Goal: Task Accomplishment & Management: Complete application form

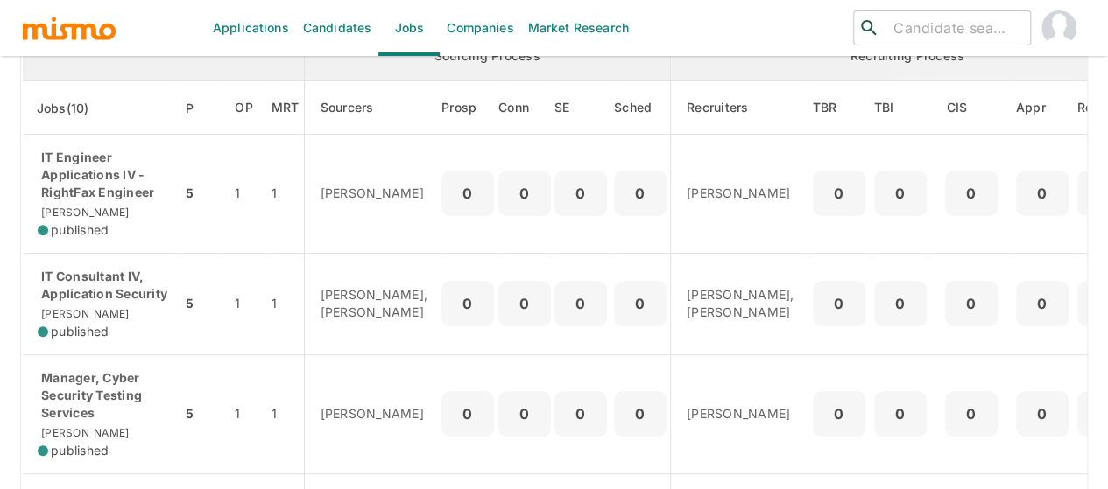
scroll to position [88, 0]
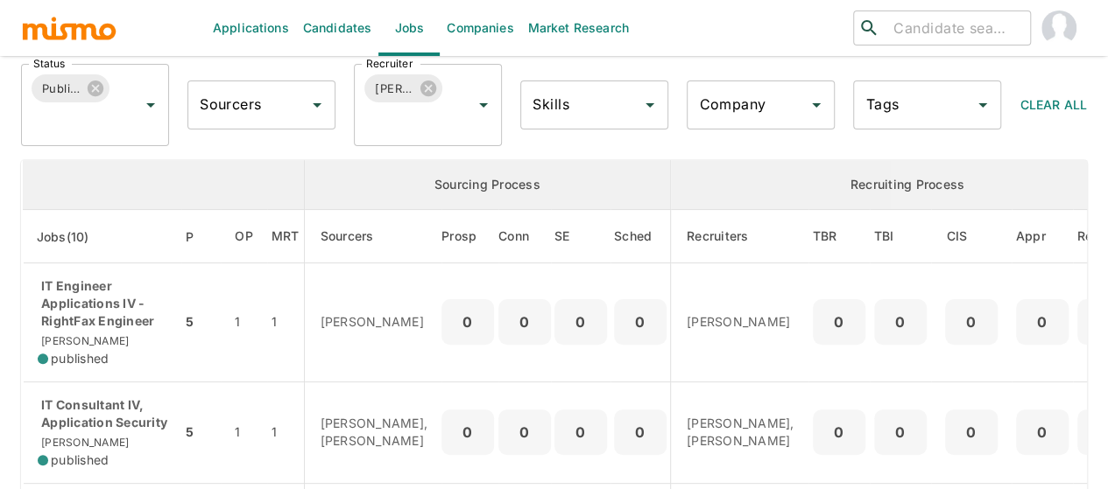
click at [343, 24] on link "Candidates" at bounding box center [337, 28] width 83 height 56
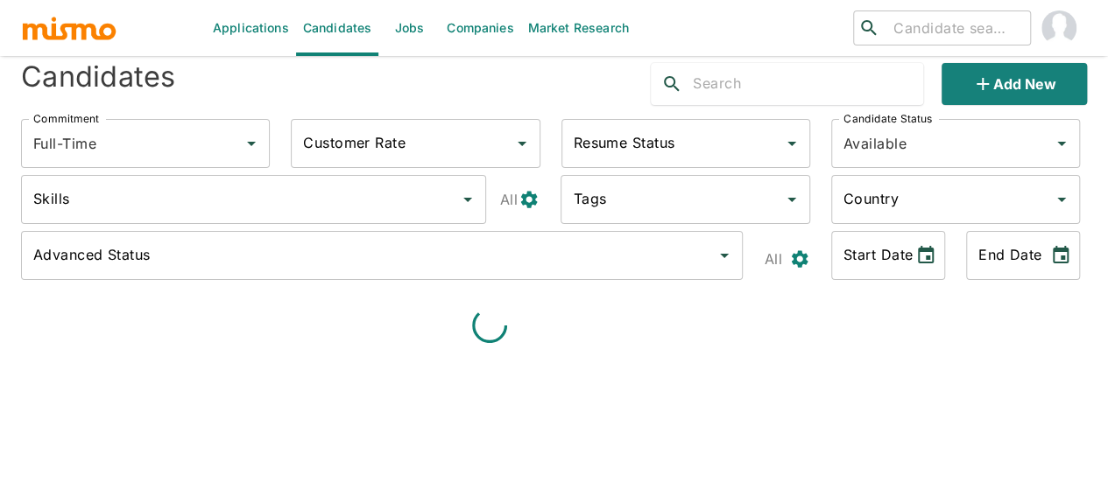
scroll to position [42, 0]
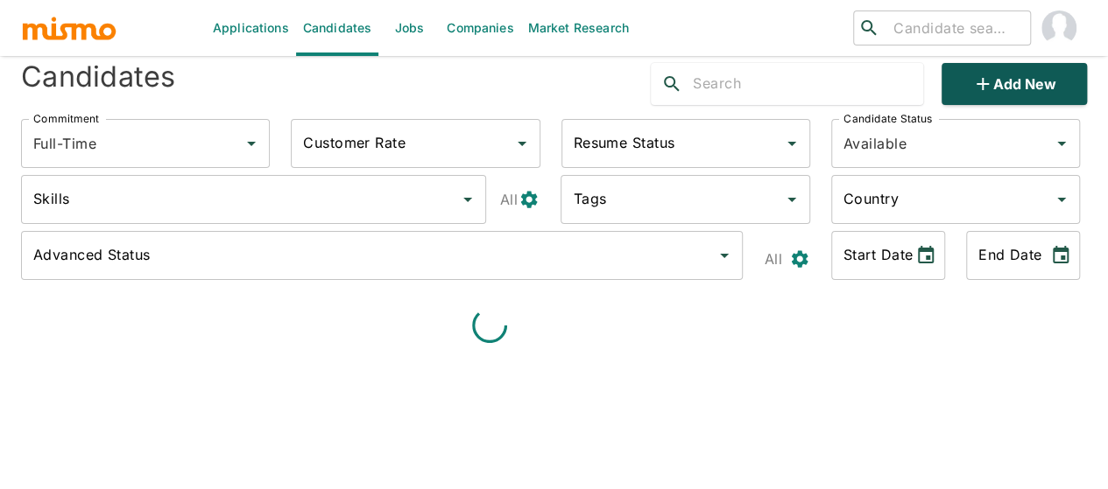
click at [1044, 135] on icon "Clear" at bounding box center [1039, 144] width 18 height 18
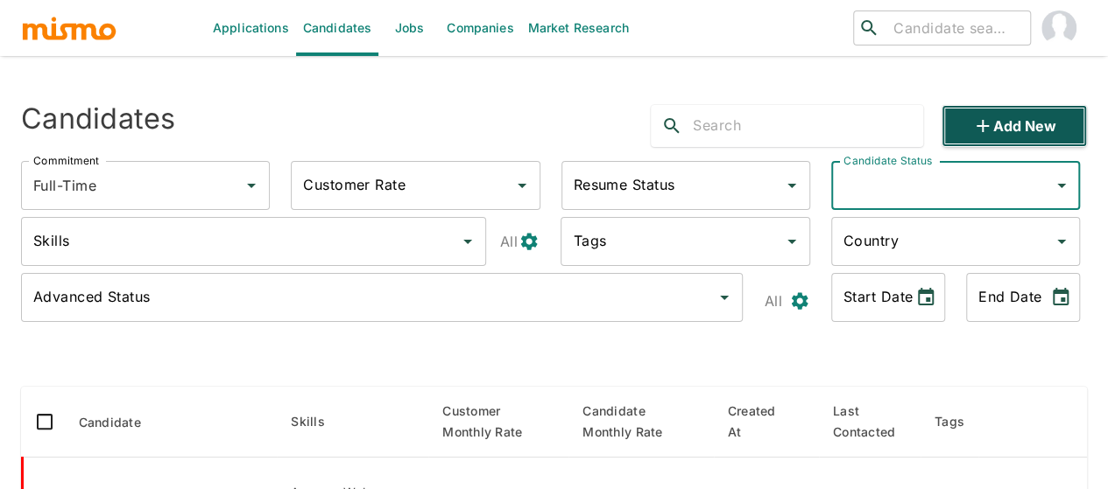
click at [975, 122] on icon "button" at bounding box center [982, 126] width 21 height 21
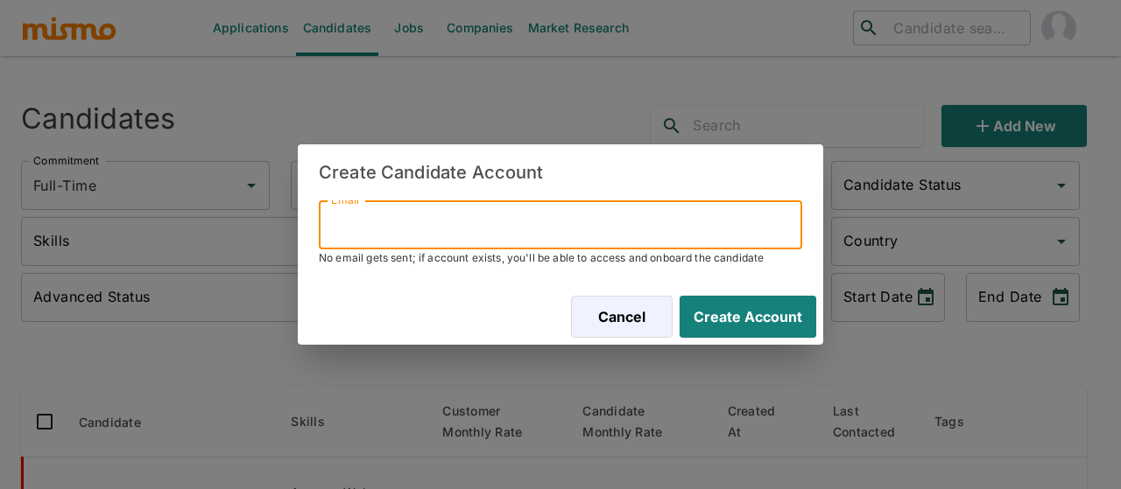
click at [432, 209] on input "Email" at bounding box center [560, 224] width 483 height 49
paste input "[EMAIL_ADDRESS][DOMAIN_NAME]"
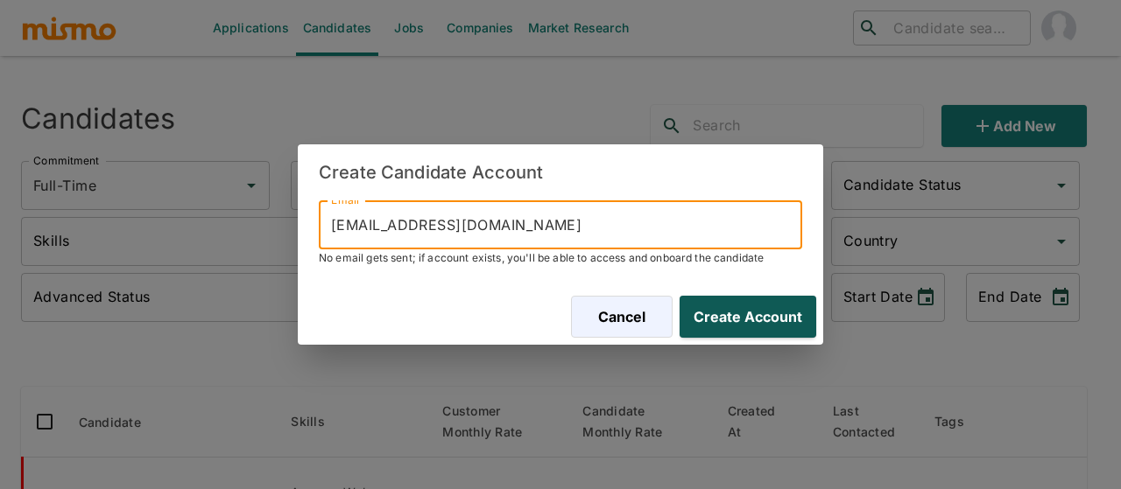
type input "[EMAIL_ADDRESS][DOMAIN_NAME]"
click at [735, 319] on button "Create Account" at bounding box center [744, 317] width 144 height 42
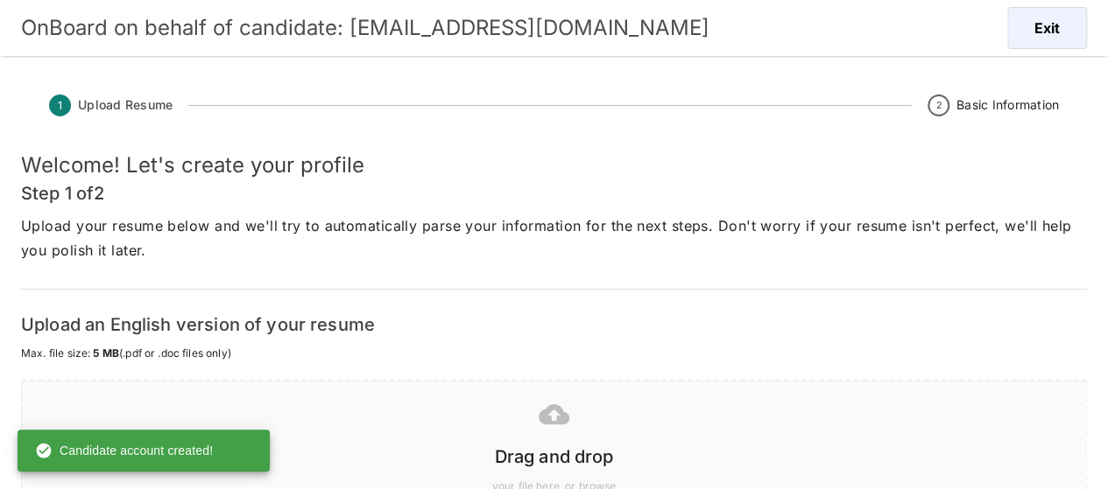
click at [556, 456] on h6 "Drag and drop" at bounding box center [553, 457] width 1027 height 28
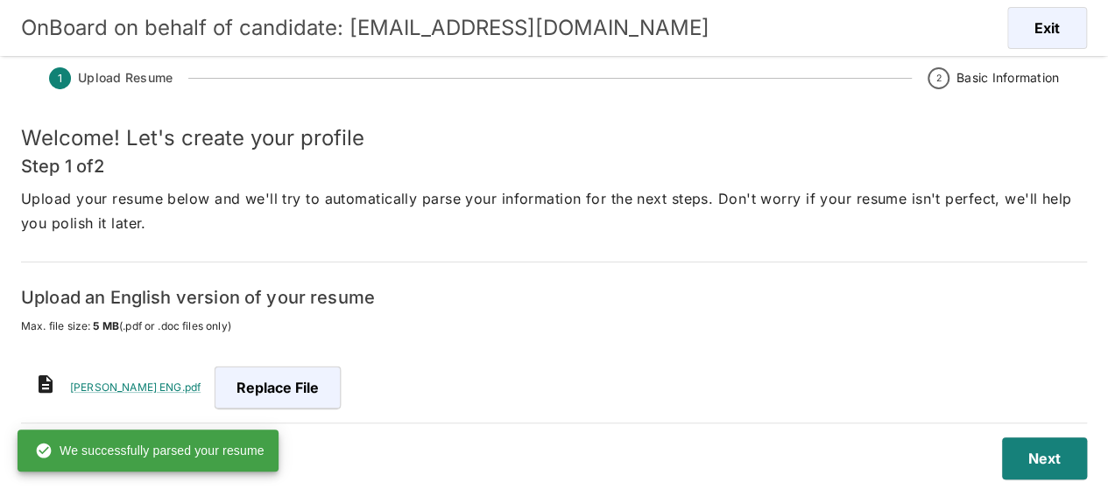
scroll to position [42, 0]
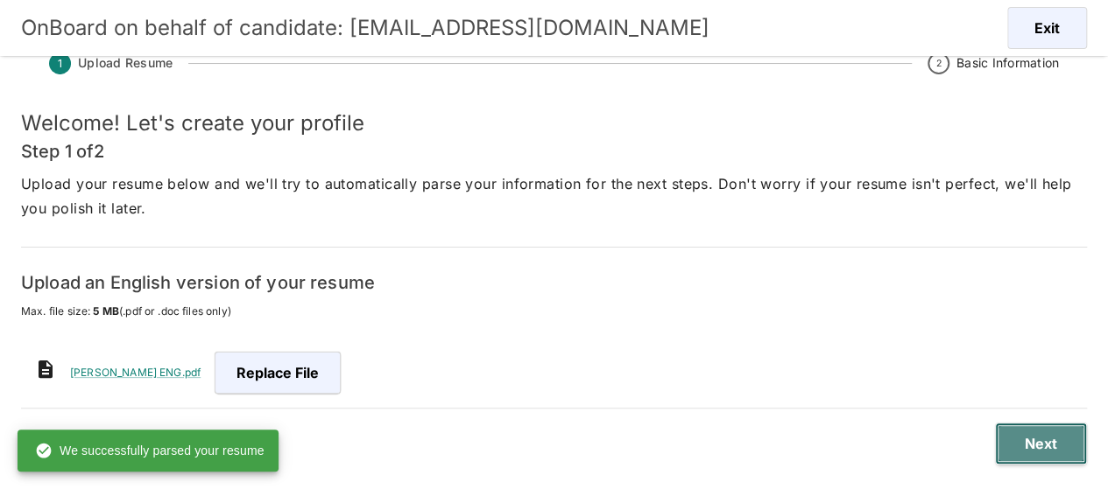
click at [1026, 442] on button "Next" at bounding box center [1041, 444] width 92 height 42
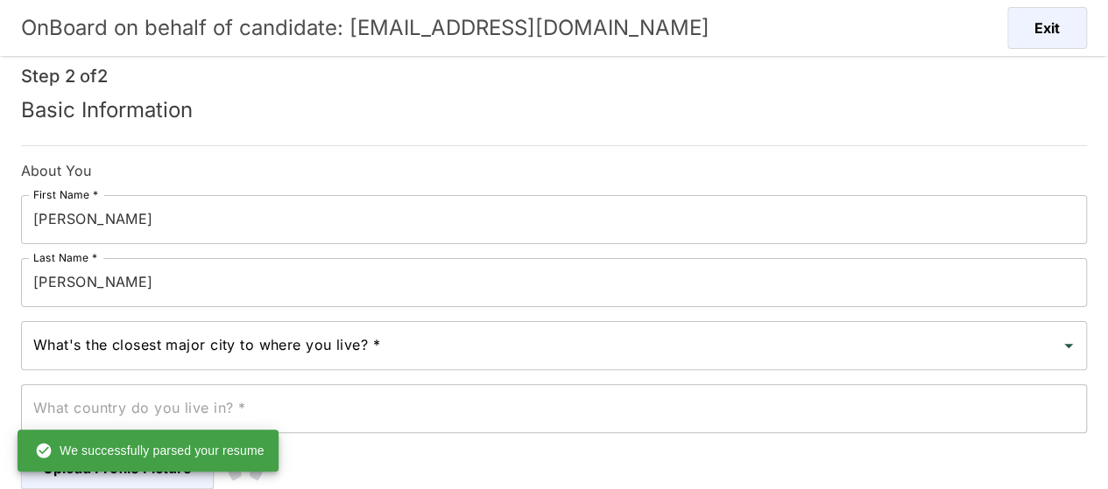
scroll to position [130, 0]
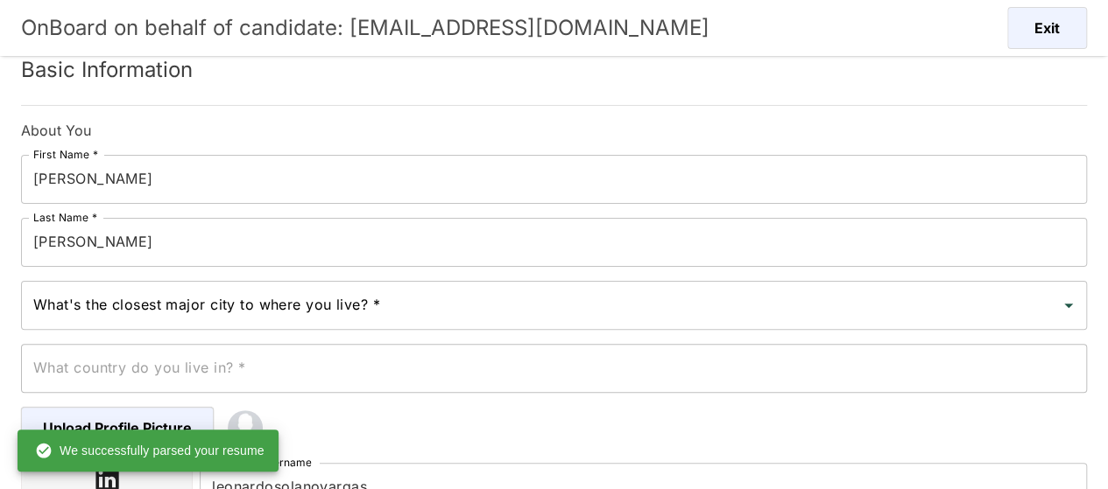
click at [130, 307] on input "What's the closest major city to where you live? *" at bounding box center [540, 305] width 1023 height 33
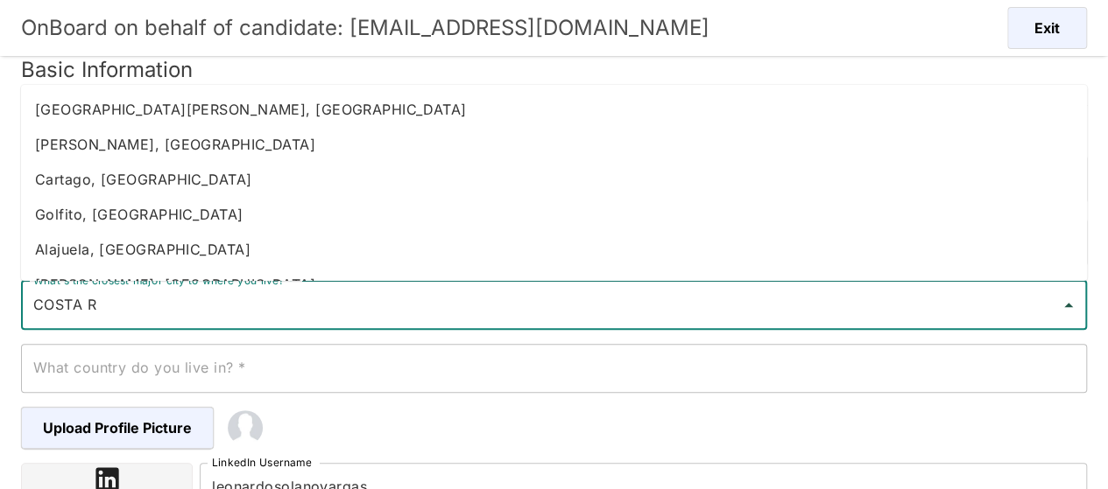
click at [149, 132] on li "[PERSON_NAME], [GEOGRAPHIC_DATA]" at bounding box center [554, 144] width 1066 height 35
type input "[PERSON_NAME], [GEOGRAPHIC_DATA]"
type input "[GEOGRAPHIC_DATA]"
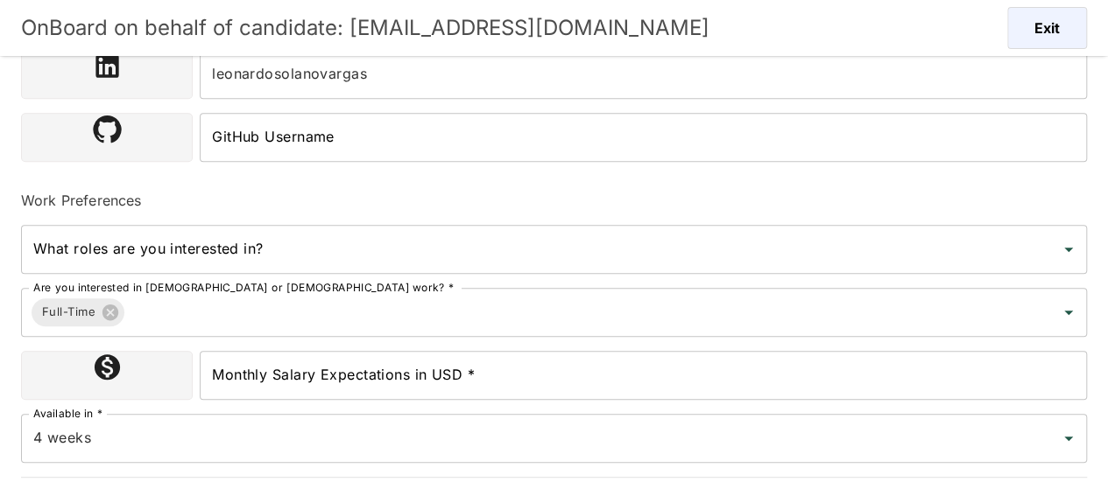
scroll to position [567, 0]
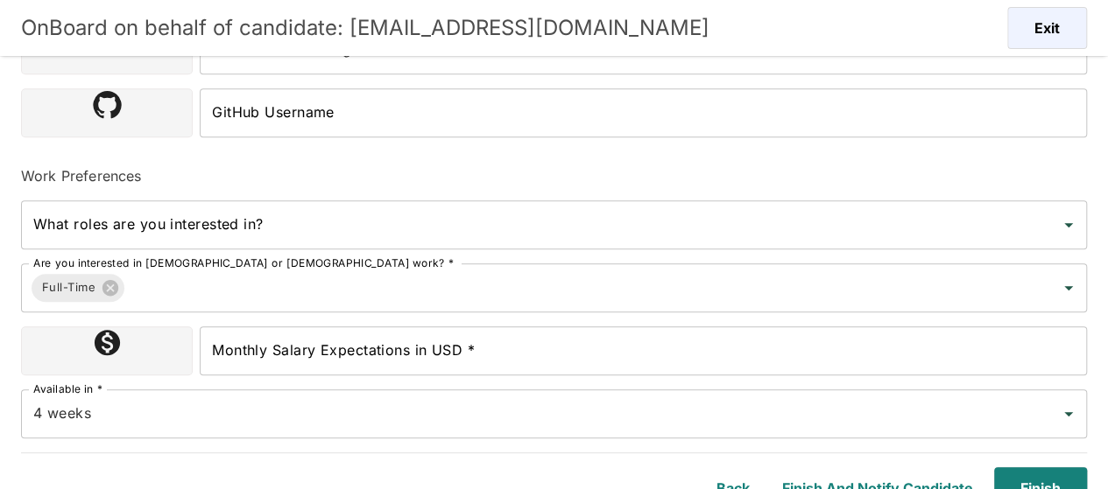
type input "[PERSON_NAME], [GEOGRAPHIC_DATA]"
click at [292, 370] on input "Monthly Salary Expectations in USD *" at bounding box center [643, 351] width 887 height 49
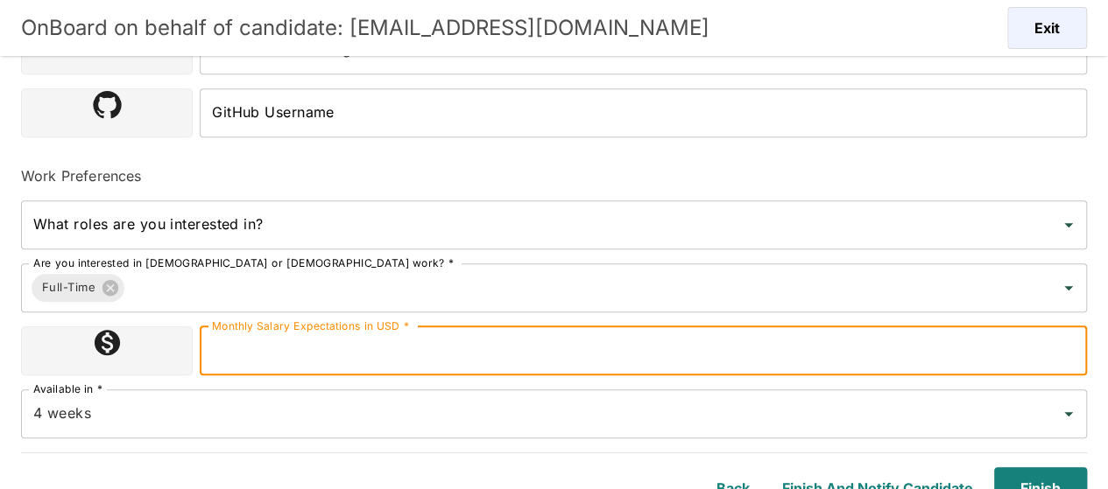
type input "1800000"
click at [1045, 483] on button "Finish" at bounding box center [1037, 489] width 100 height 42
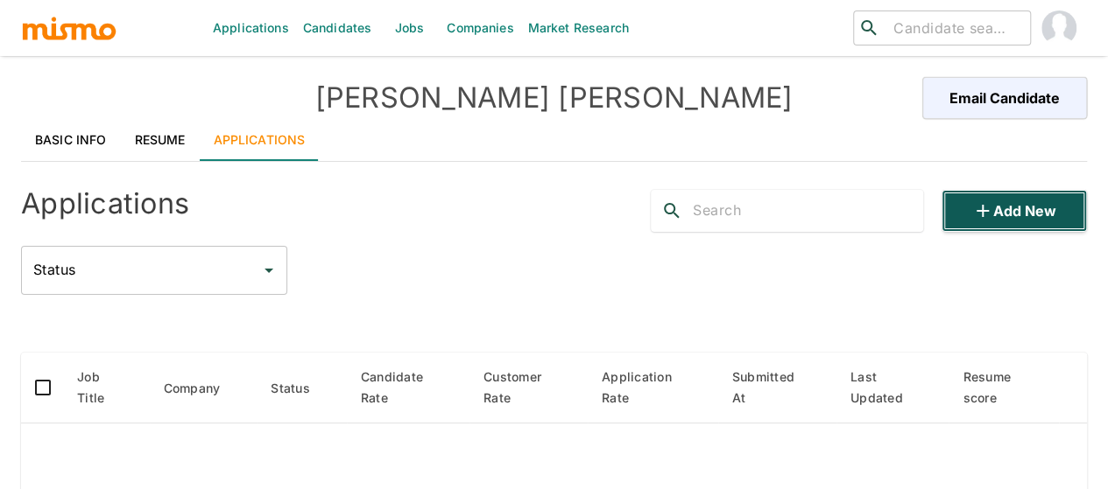
click at [1005, 205] on button "Add new" at bounding box center [1013, 211] width 145 height 42
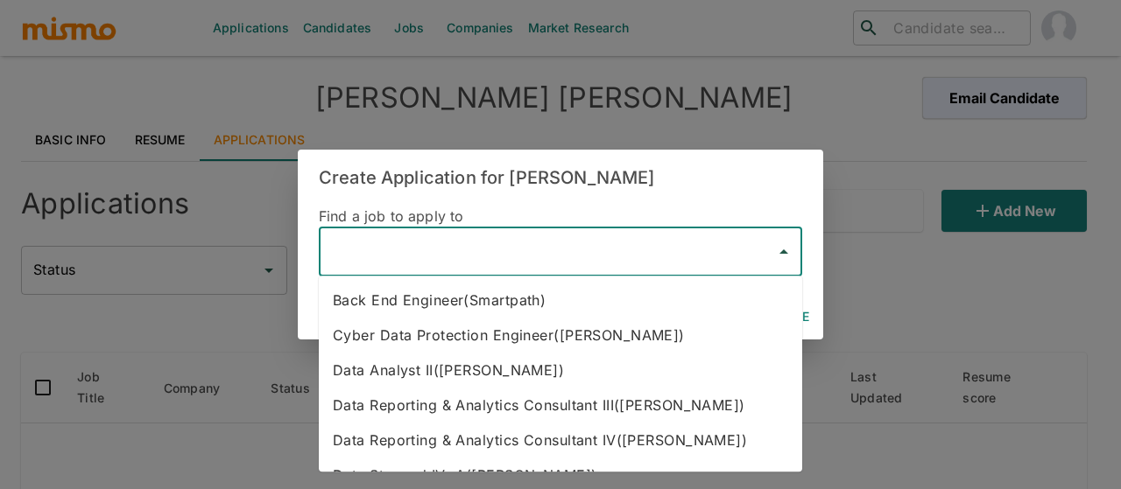
click at [497, 243] on input "text" at bounding box center [547, 252] width 441 height 33
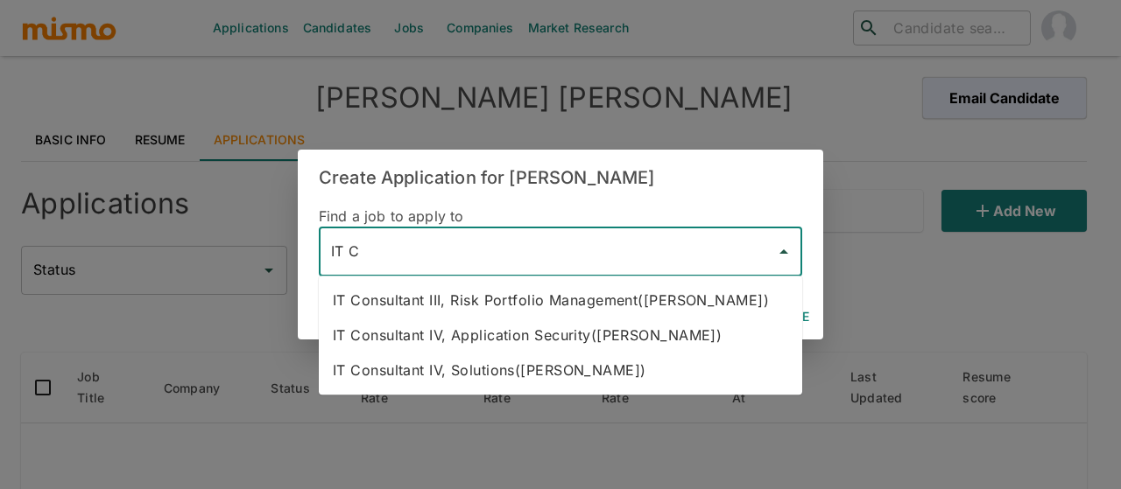
click at [503, 307] on li "IT Consultant III, Risk Portfolio Management([PERSON_NAME])" at bounding box center [560, 300] width 483 height 35
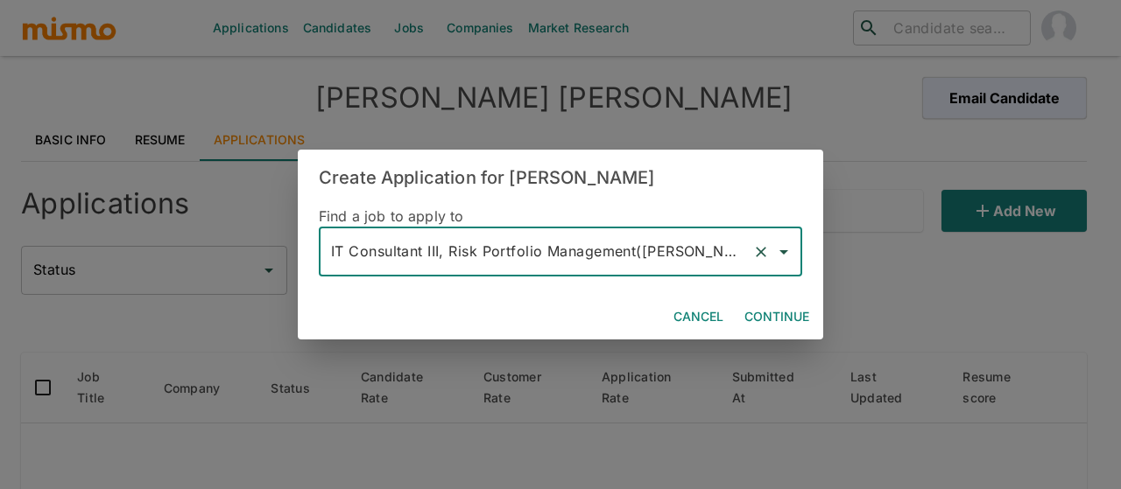
type input "IT Consultant III, Risk Portfolio Management([PERSON_NAME])"
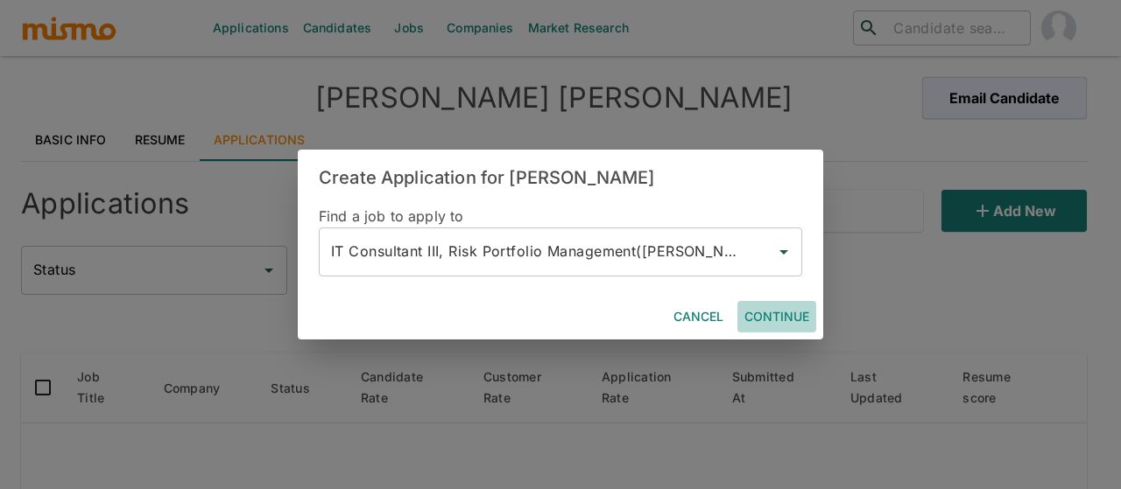
click at [767, 314] on button "Continue" at bounding box center [776, 317] width 79 height 32
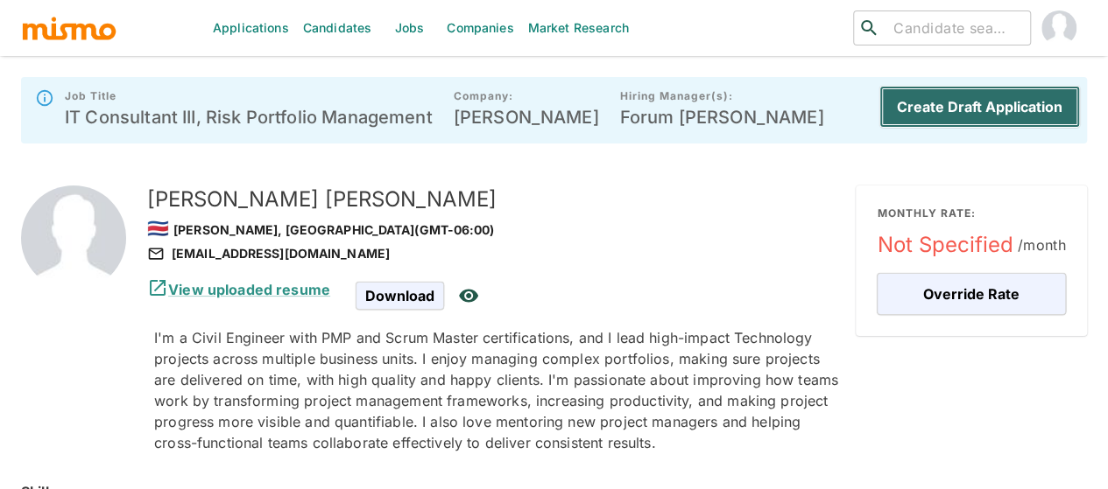
click at [990, 102] on button "Create Draft Application" at bounding box center [979, 107] width 200 height 42
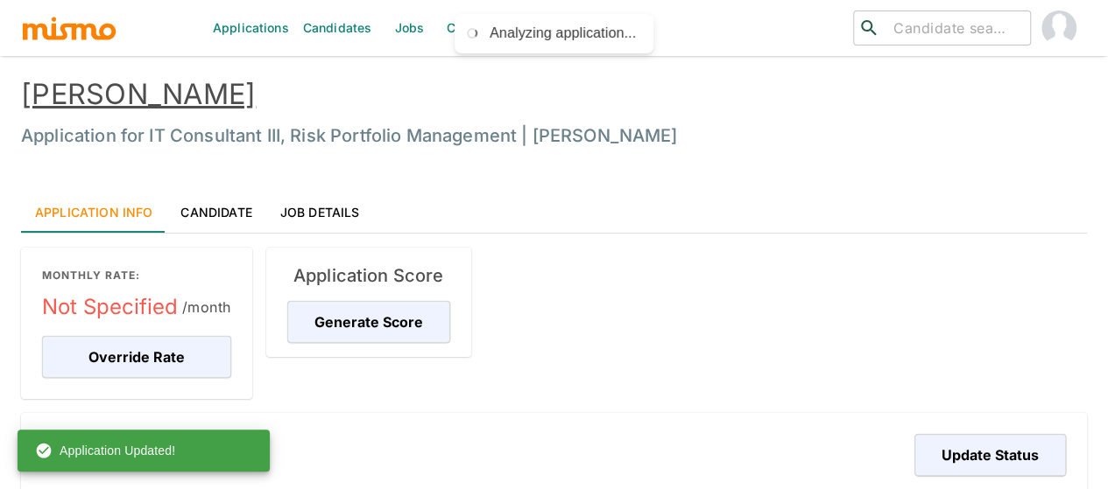
click at [400, 30] on link "Jobs" at bounding box center [408, 28] width 61 height 56
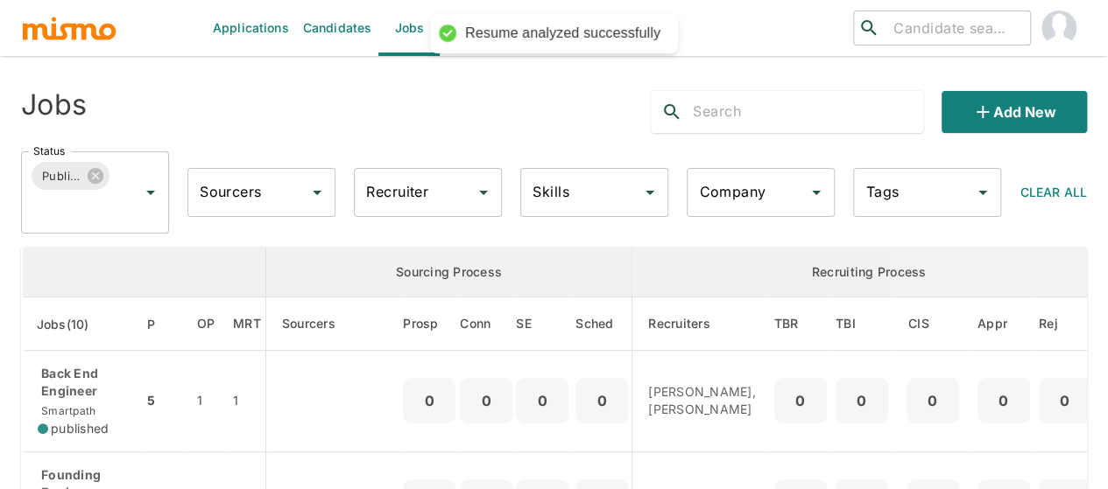
click at [376, 199] on input "Recruiter" at bounding box center [415, 192] width 106 height 33
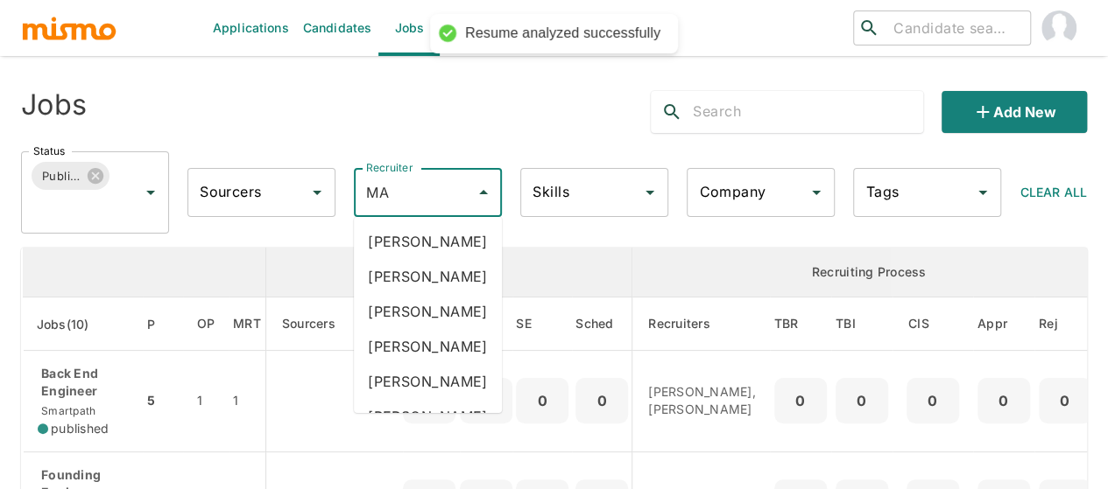
type input "MAI"
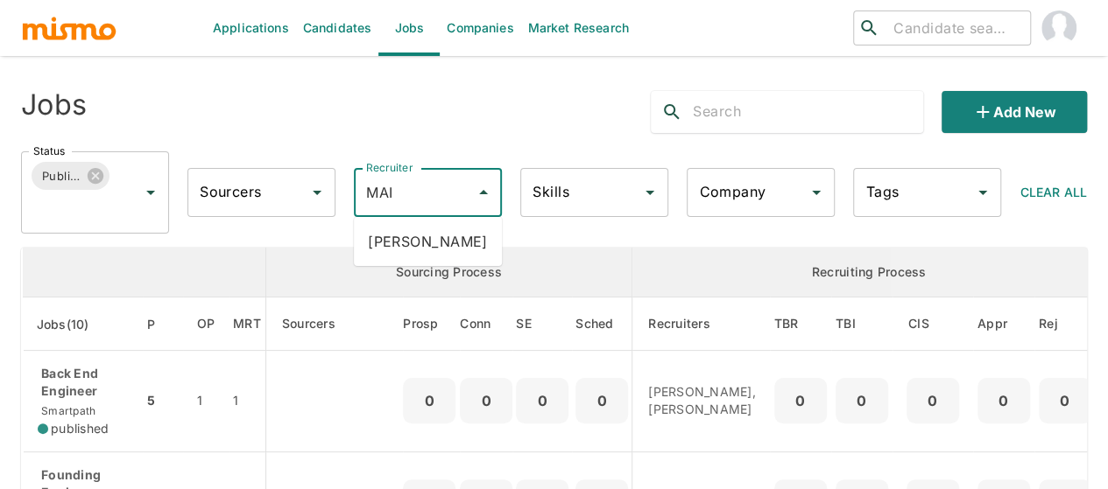
click at [406, 237] on li "[PERSON_NAME]" at bounding box center [428, 241] width 148 height 35
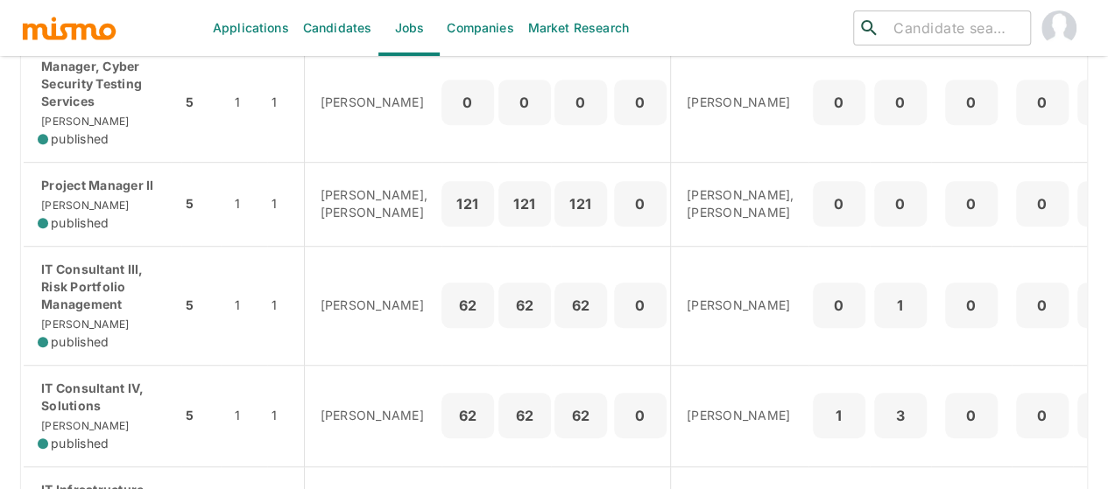
scroll to position [613, 0]
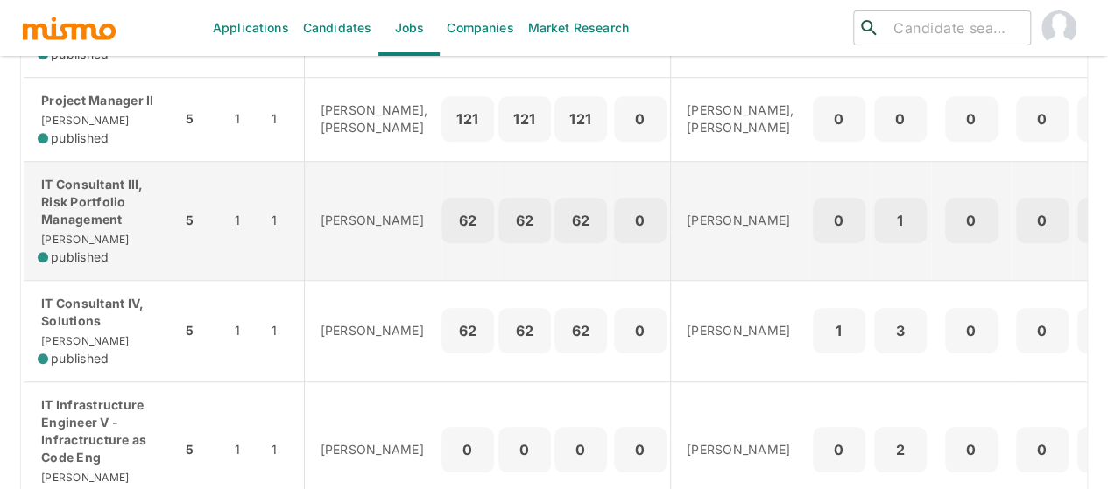
click at [90, 224] on p "IT Consultant III, Risk Portfolio Management" at bounding box center [103, 202] width 130 height 53
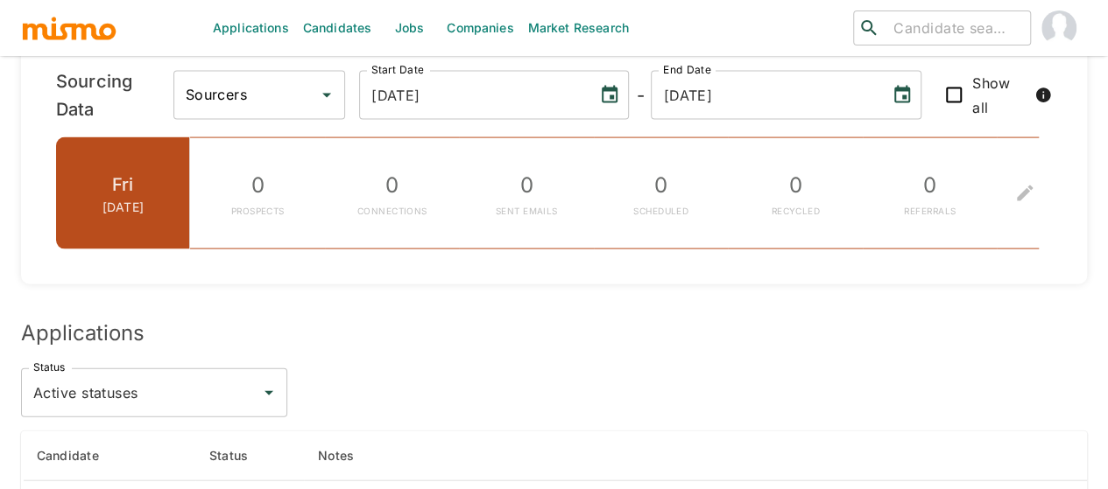
scroll to position [2163, 0]
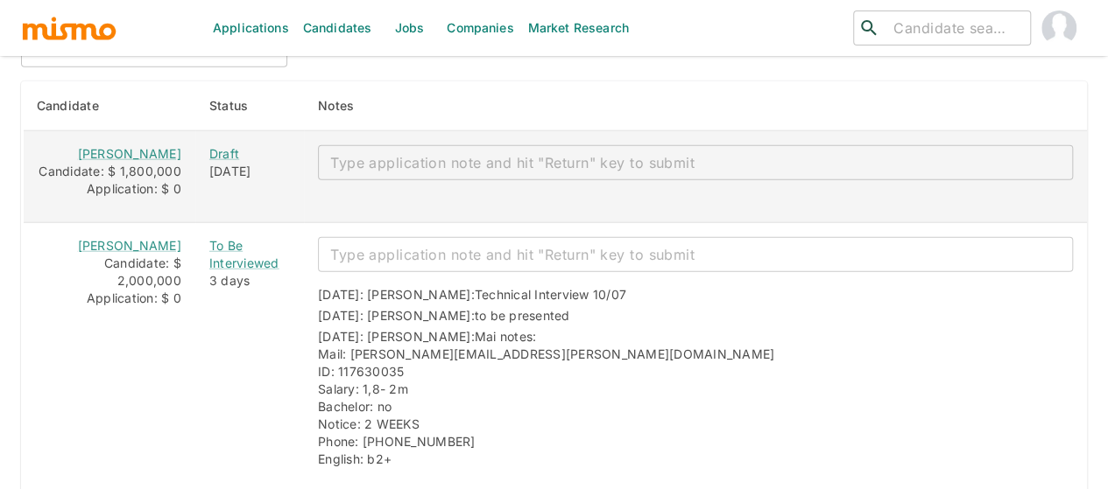
click at [358, 158] on textarea "enhanced table" at bounding box center [695, 163] width 730 height 20
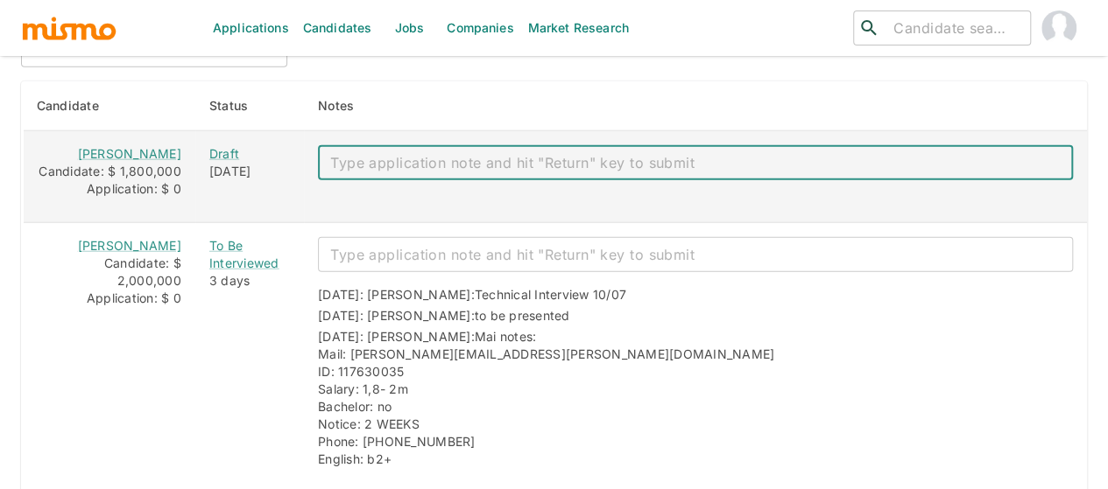
paste textarea "Mail: leosolano229@hotmail.com Salary: 1,8 Bachelor: no Notice: 2 weeks Phone: …"
type textarea "Mail: leosolano229@hotmail.com Salary: 1,8 Bachelor: no Notice: 2 weeks Phone: …"
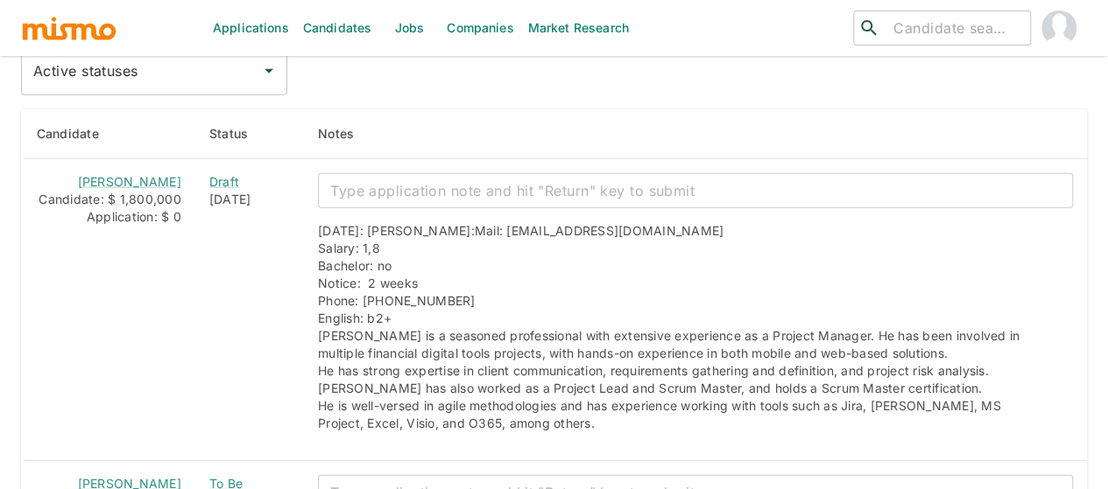
scroll to position [2121, 0]
